Goal: Check status

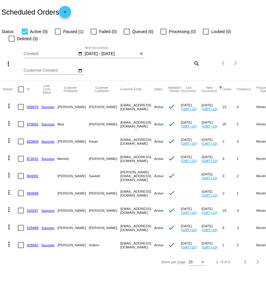
click at [142, 52] on mat-icon "close" at bounding box center [141, 54] width 4 height 5
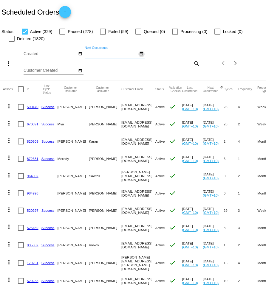
click at [141, 52] on mat-icon "date_range" at bounding box center [141, 54] width 4 height 5
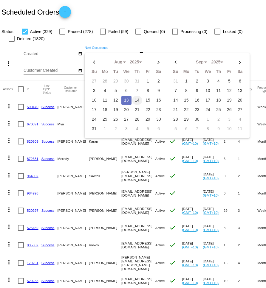
click at [135, 102] on td "14" at bounding box center [137, 100] width 10 height 9
click at [149, 99] on td "15" at bounding box center [148, 100] width 10 height 9
type input "[DATE] - [DATE]"
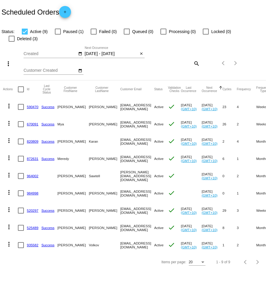
click at [15, 36] on div at bounding box center [12, 39] width 6 height 6
click at [12, 42] on input "Deleted (3)" at bounding box center [11, 42] width 0 height 0
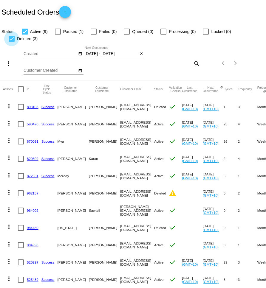
click at [15, 36] on div at bounding box center [12, 39] width 6 height 6
click at [12, 42] on input "Deleted (3)" at bounding box center [11, 42] width 0 height 0
checkbox input "false"
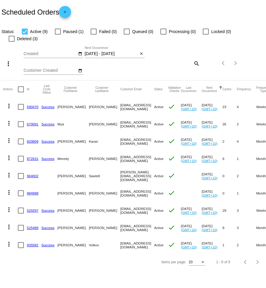
click at [141, 52] on mat-icon "close" at bounding box center [141, 54] width 4 height 5
